Goal: Use online tool/utility: Utilize a website feature to perform a specific function

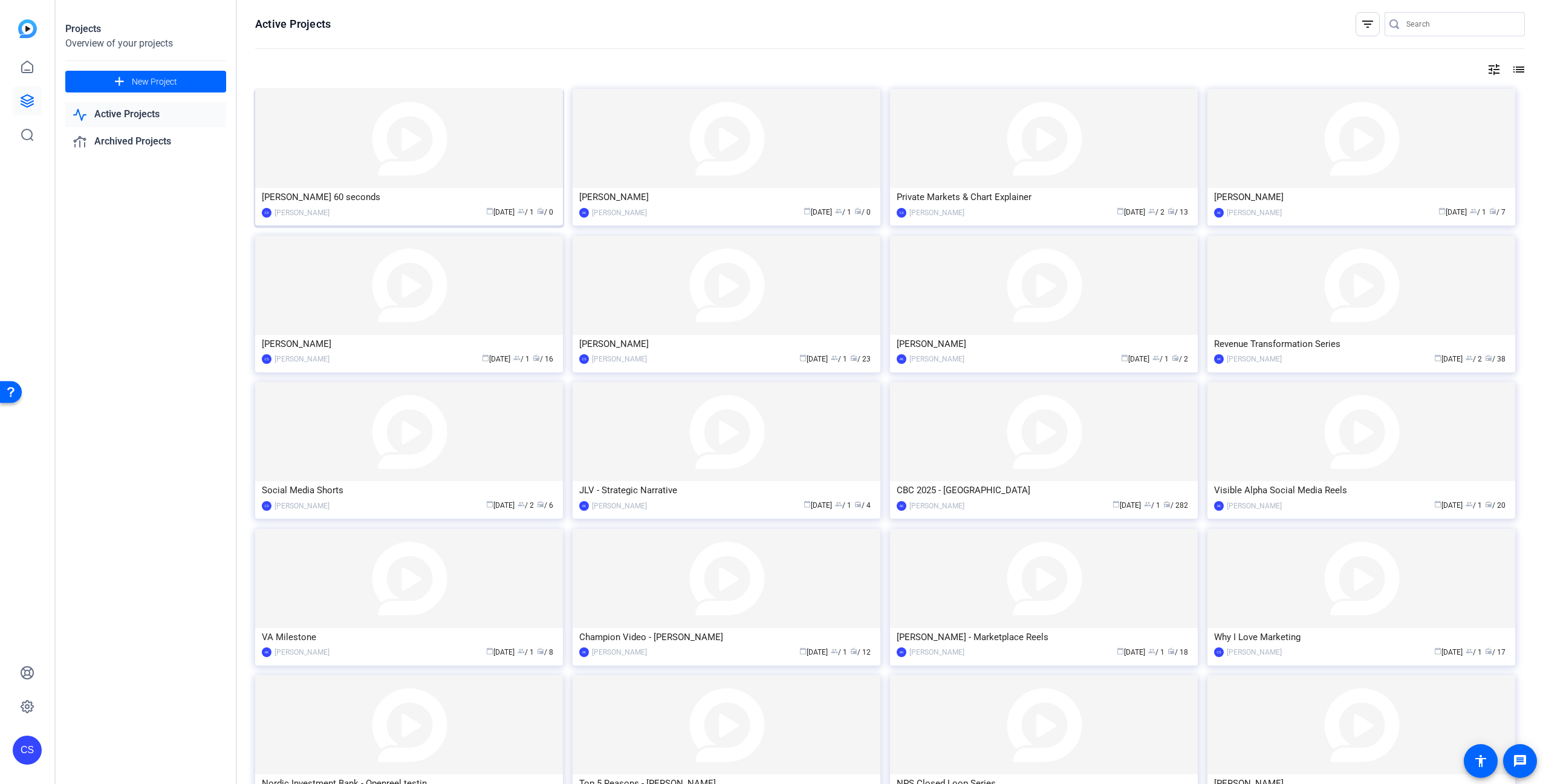
click at [381, 166] on img at bounding box center [409, 138] width 307 height 99
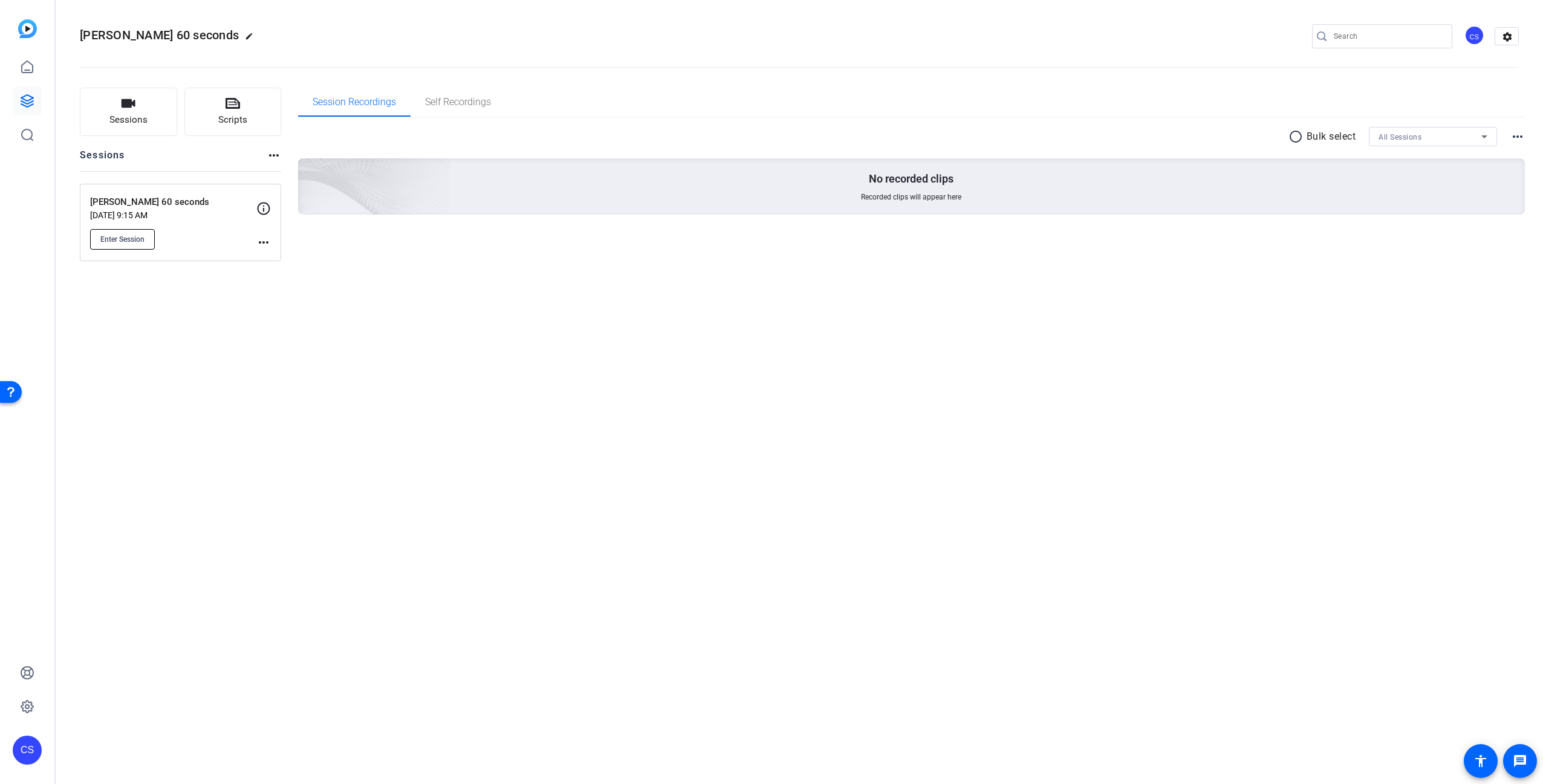
click at [123, 238] on span "Enter Session" at bounding box center [122, 239] width 44 height 9
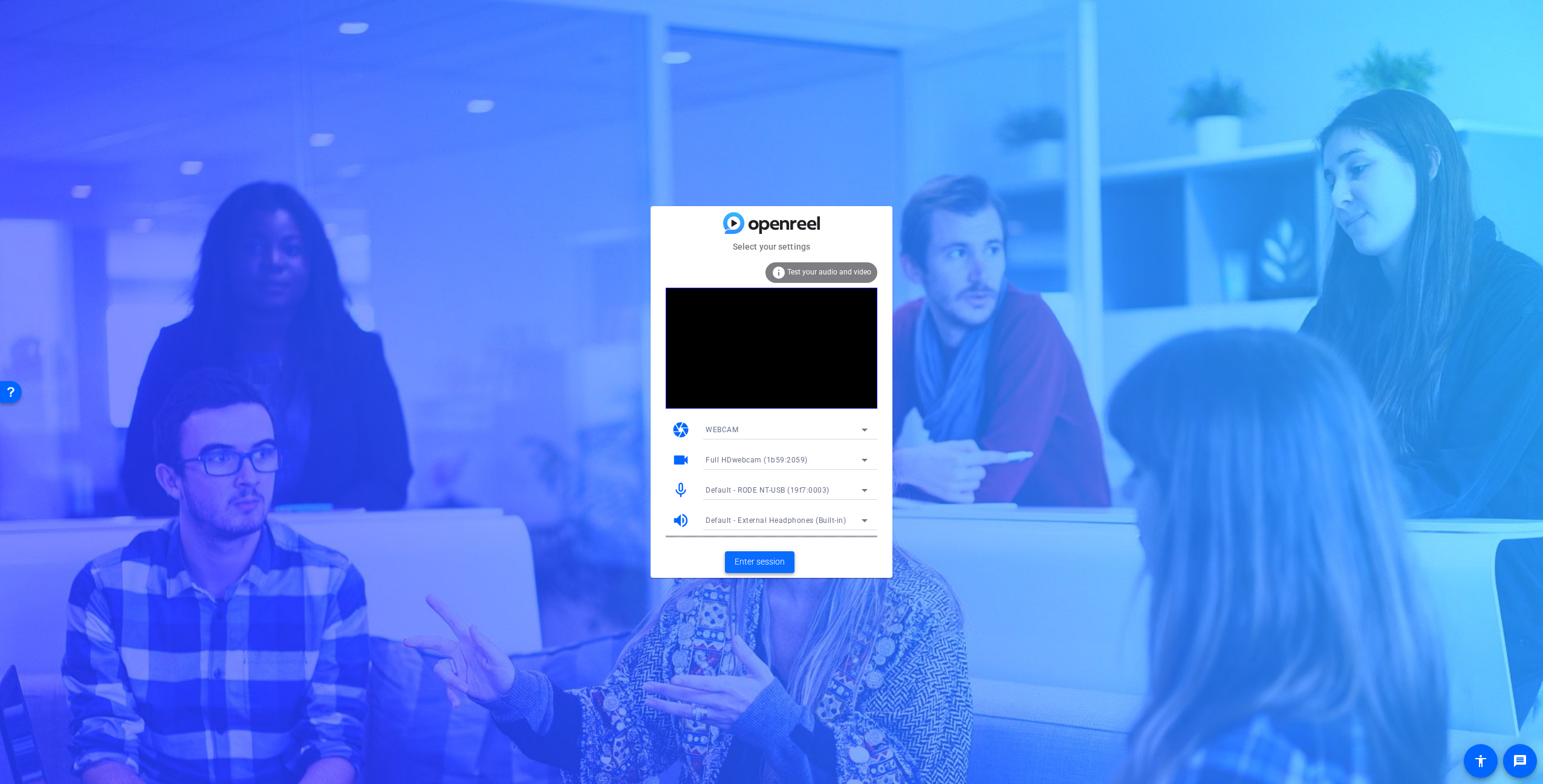
click at [770, 558] on span "Enter session" at bounding box center [759, 561] width 50 height 12
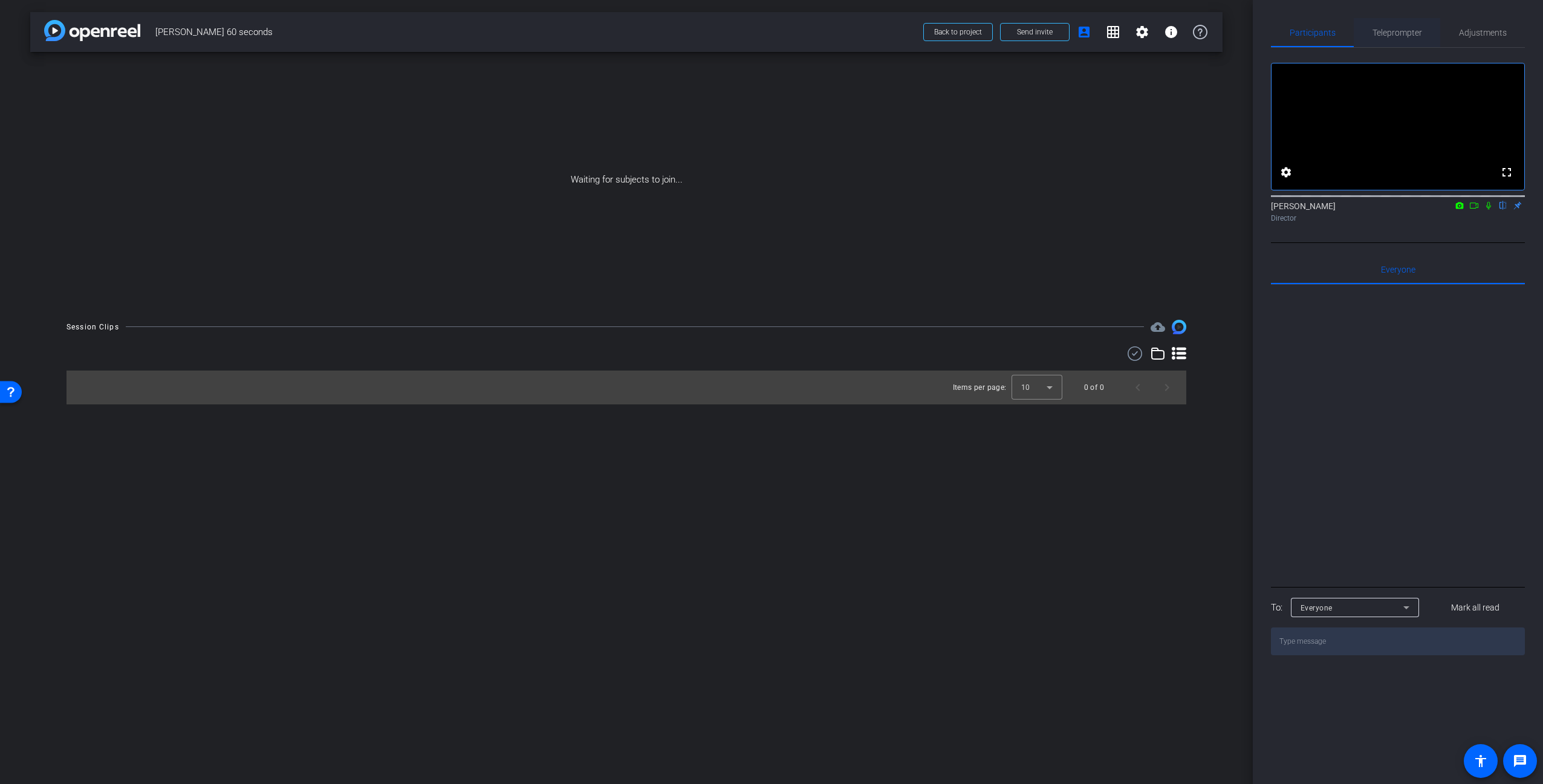
click at [1394, 31] on span "Teleprompter" at bounding box center [1396, 32] width 49 height 9
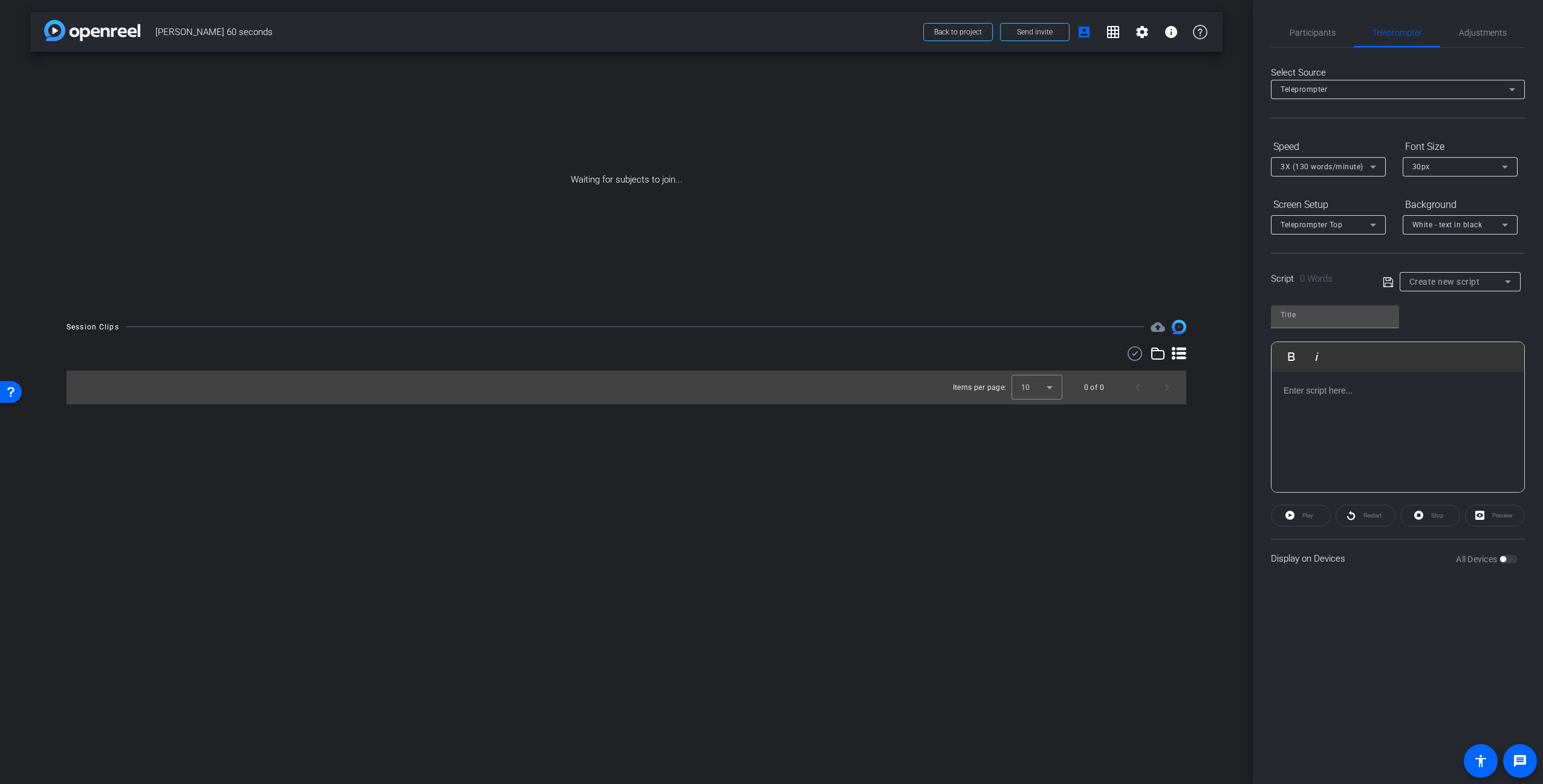
click at [1512, 282] on icon at bounding box center [1507, 281] width 14 height 14
click at [1337, 320] on div at bounding box center [771, 392] width 1543 height 784
click at [1341, 411] on div at bounding box center [1397, 432] width 253 height 121
click at [1322, 316] on input "text" at bounding box center [1334, 314] width 109 height 14
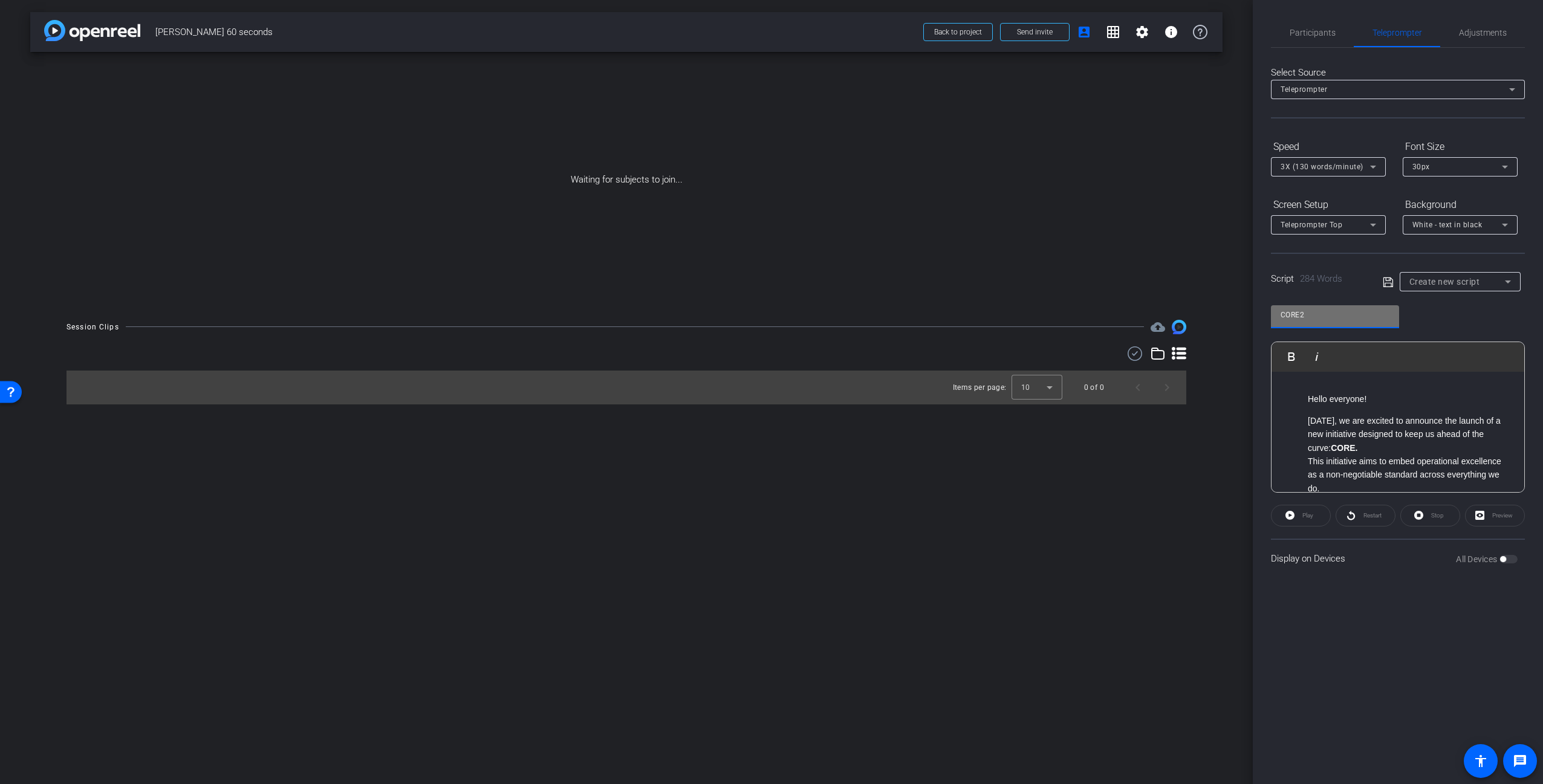
type input "CORE2"
click at [1383, 282] on icon at bounding box center [1387, 282] width 9 height 9
click at [1474, 281] on div "CORE2" at bounding box center [1456, 281] width 96 height 15
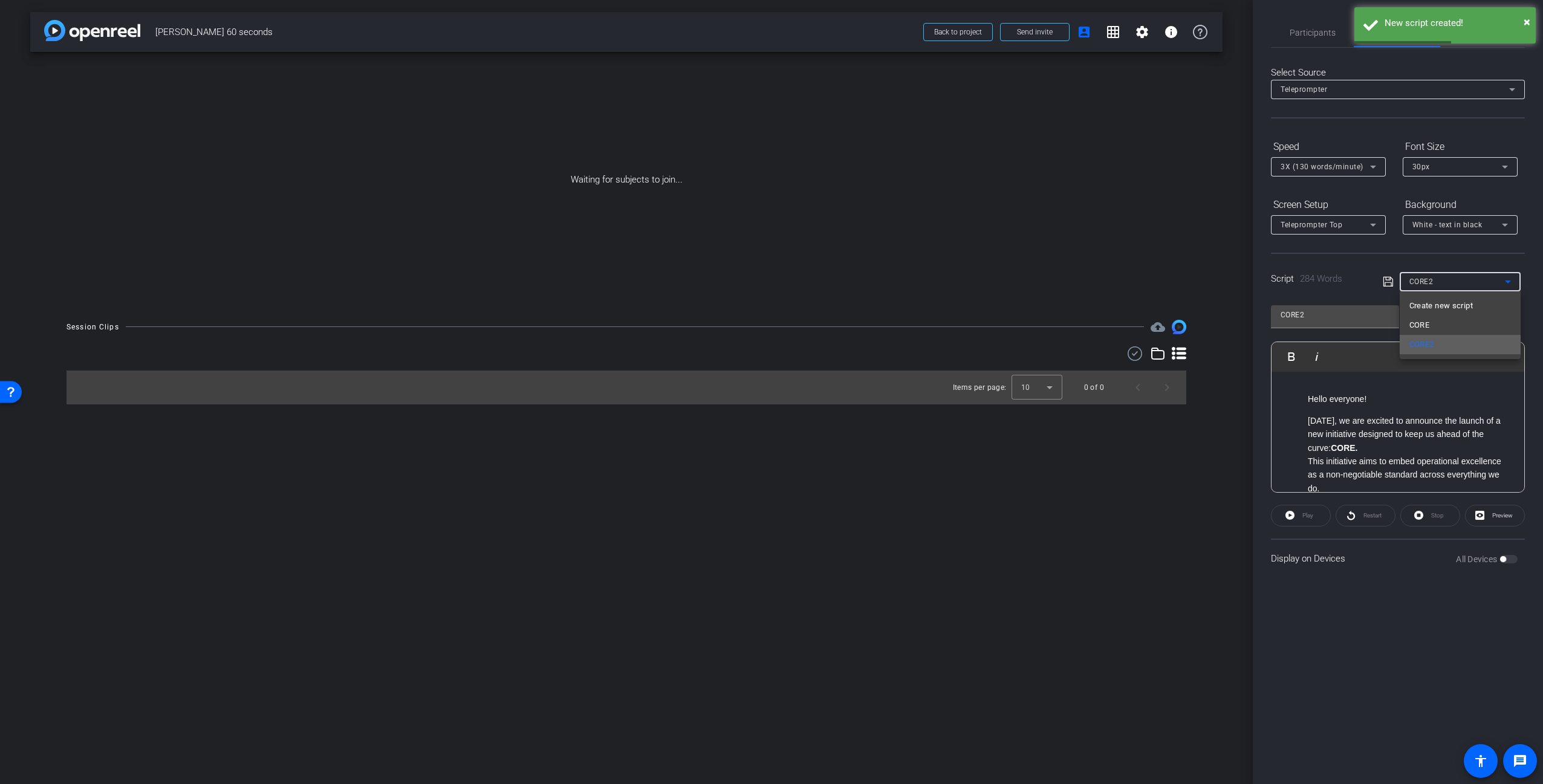
click at [1451, 345] on mat-option "CORE2" at bounding box center [1460, 344] width 121 height 19
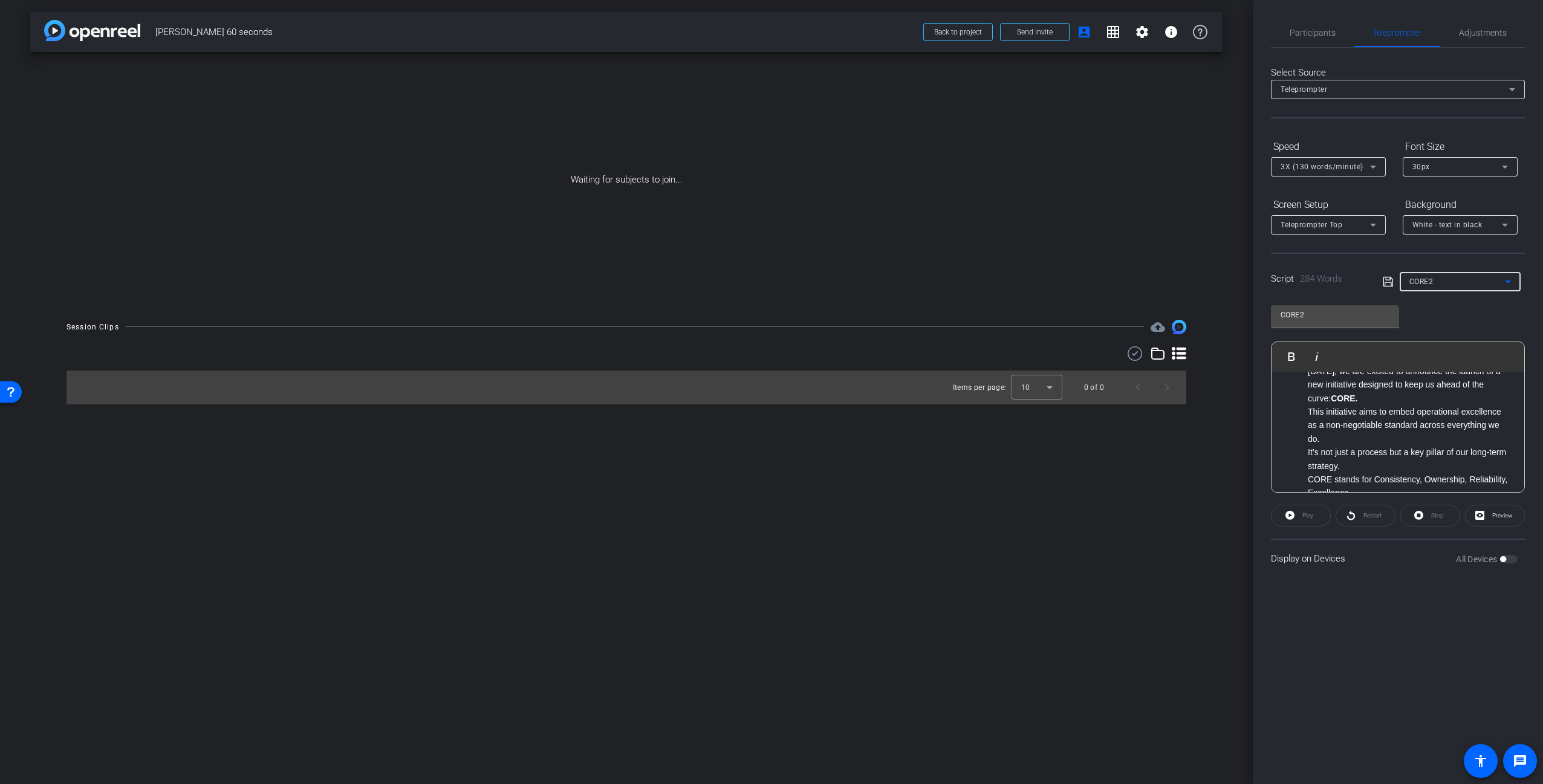
scroll to position [52, 0]
click at [1369, 393] on li "Today, we are excited to announce the launch of a new initiative designed to ke…" at bounding box center [1410, 382] width 204 height 41
click at [1106, 206] on div "Waiting for subjects to join..." at bounding box center [626, 180] width 1192 height 255
click at [927, 640] on div "arrow_back Saugata 60 seconds Back to project Send invite account_box grid_on s…" at bounding box center [626, 392] width 1253 height 784
